Goal: Task Accomplishment & Management: Manage account settings

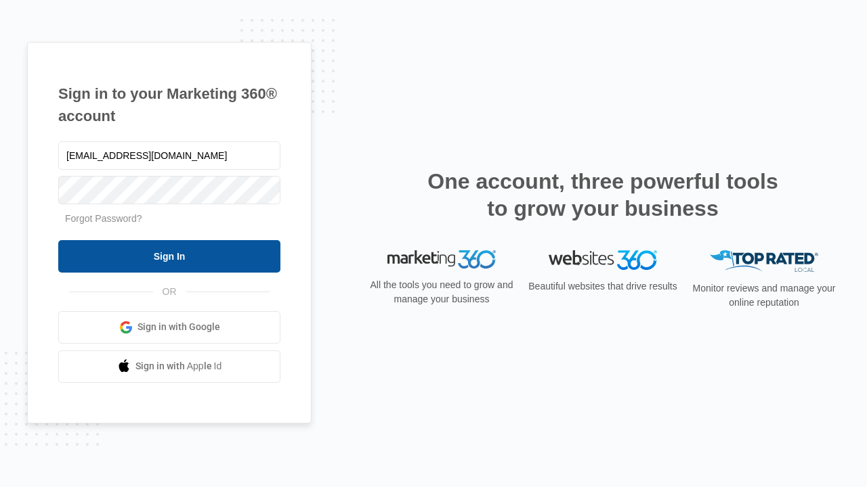
click at [169, 256] on input "Sign In" at bounding box center [169, 256] width 222 height 32
